Goal: Find specific page/section: Find specific page/section

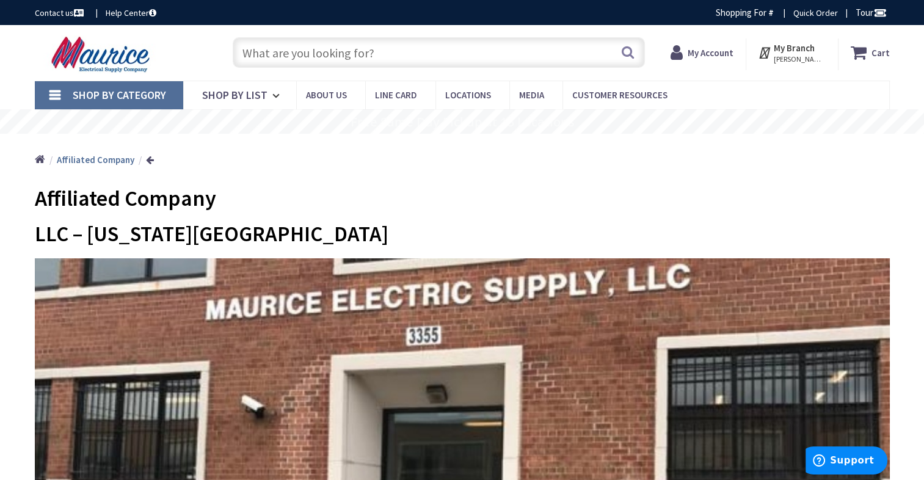
click at [732, 52] on strong "My Account" at bounding box center [711, 53] width 46 height 12
click at [502, 59] on input "text" at bounding box center [439, 52] width 412 height 31
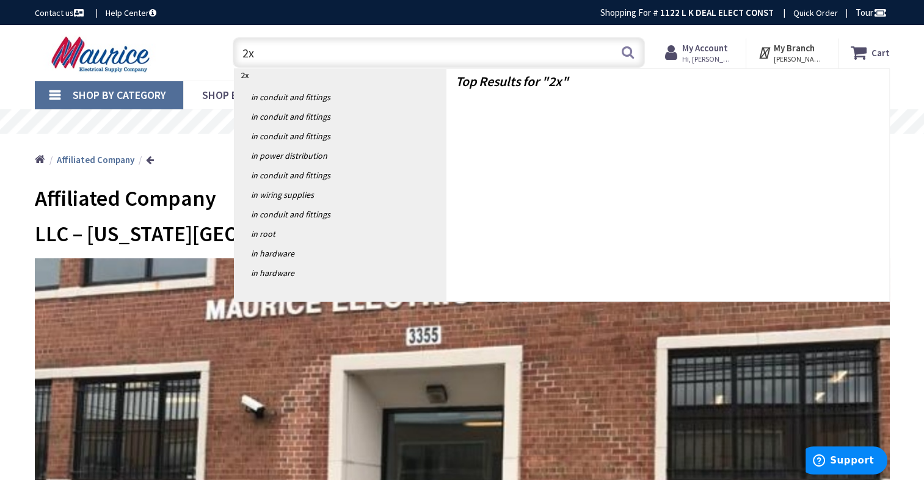
type input "2"
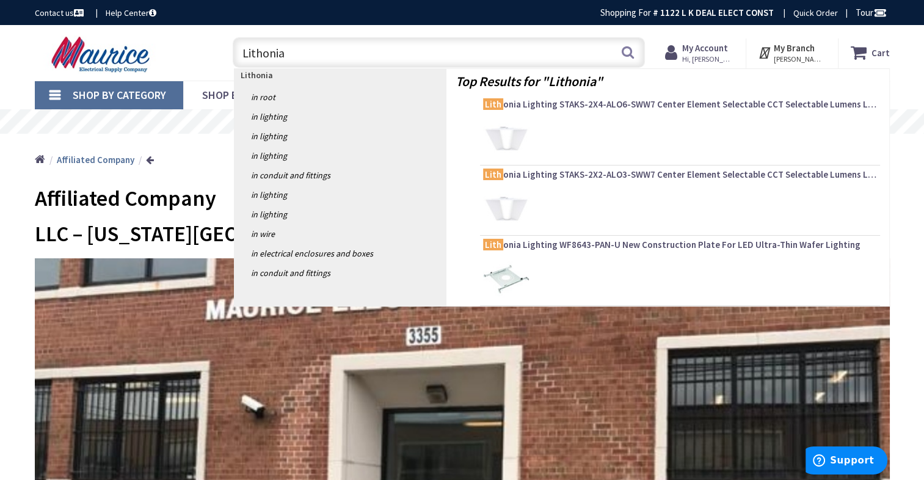
type input "Lithonia"
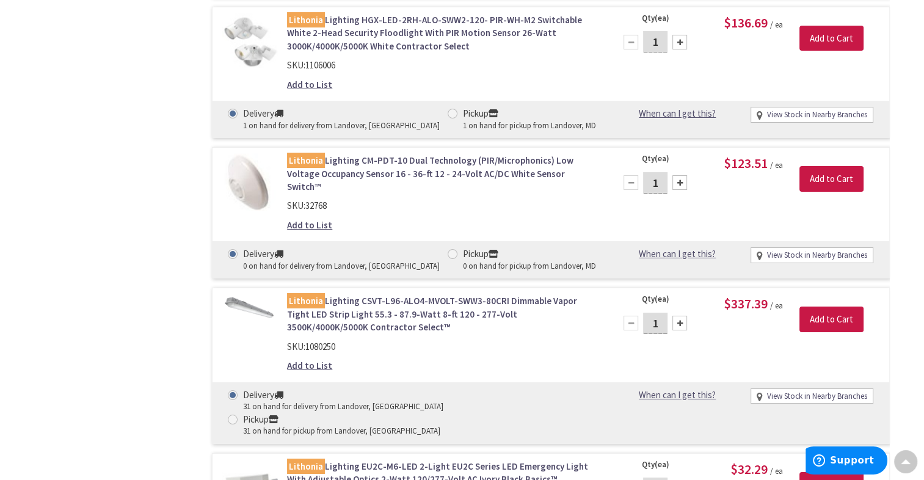
scroll to position [4399, 0]
